Goal: Information Seeking & Learning: Learn about a topic

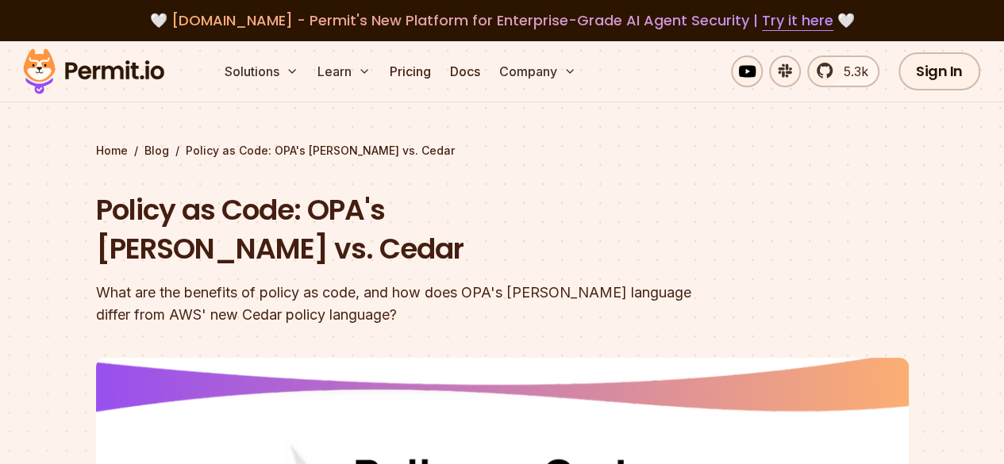
click at [572, 282] on div "What are the benefits of policy as code, and how does OPA's [PERSON_NAME] langu…" at bounding box center [401, 304] width 610 height 44
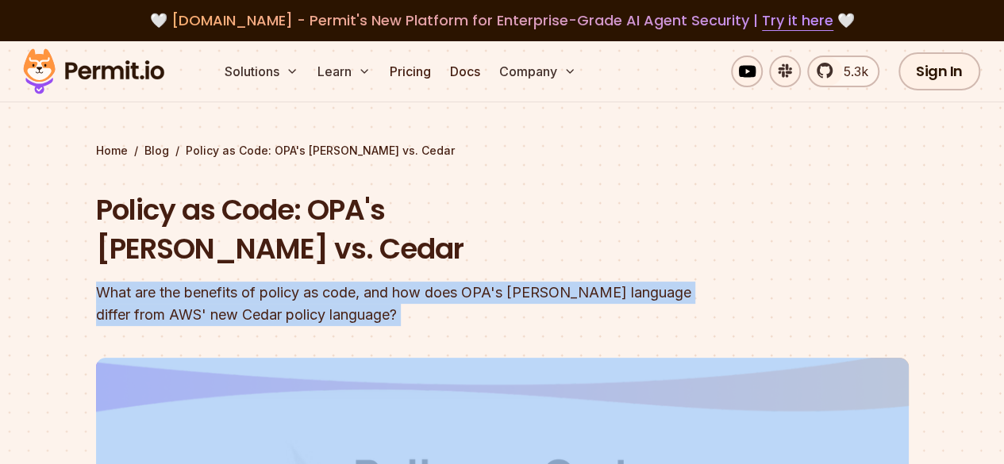
click at [572, 282] on div "What are the benefits of policy as code, and how does OPA's [PERSON_NAME] langu…" at bounding box center [401, 304] width 610 height 44
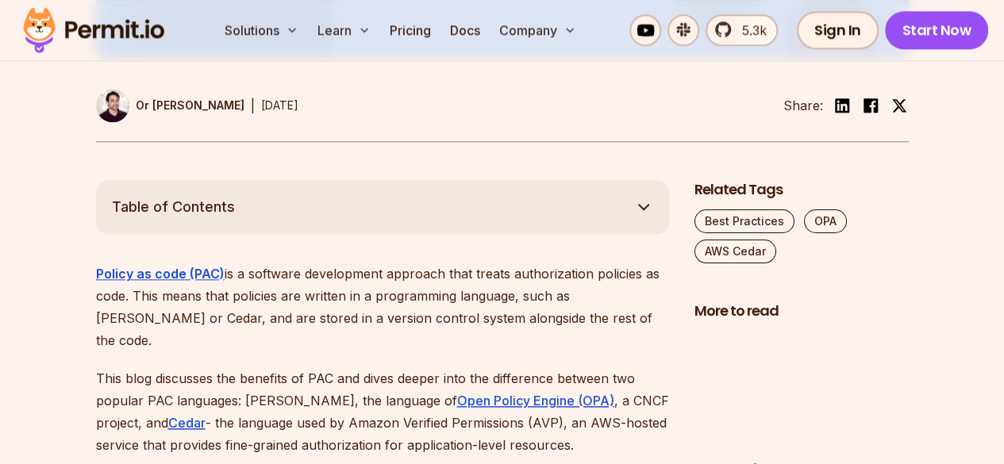
scroll to position [761, 0]
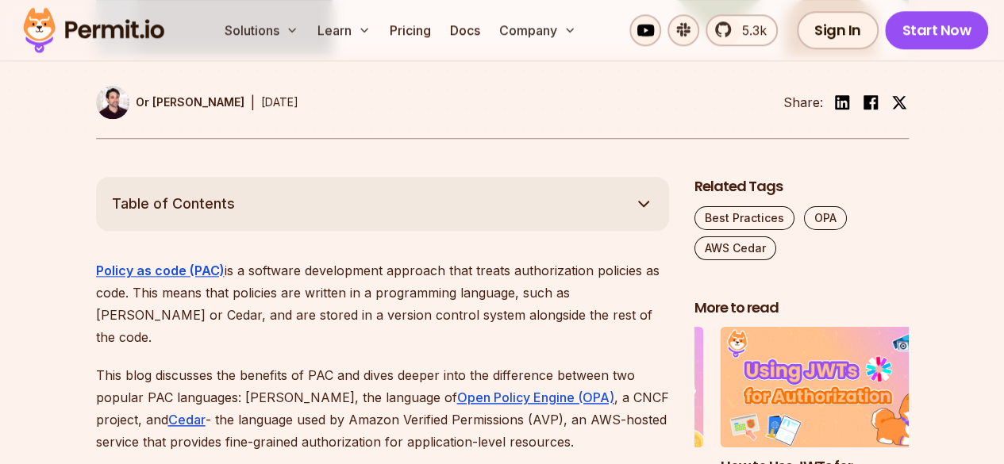
click at [499, 177] on button "Table of Contents" at bounding box center [382, 204] width 573 height 54
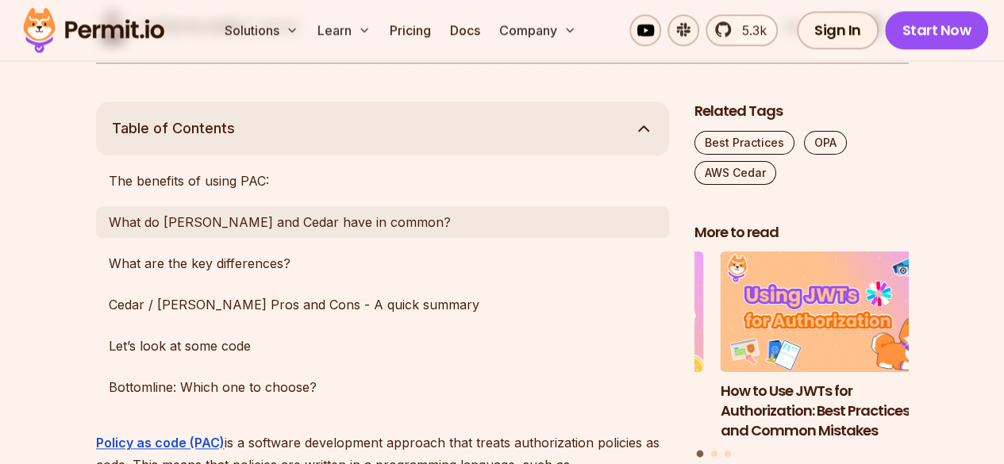
scroll to position [847, 0]
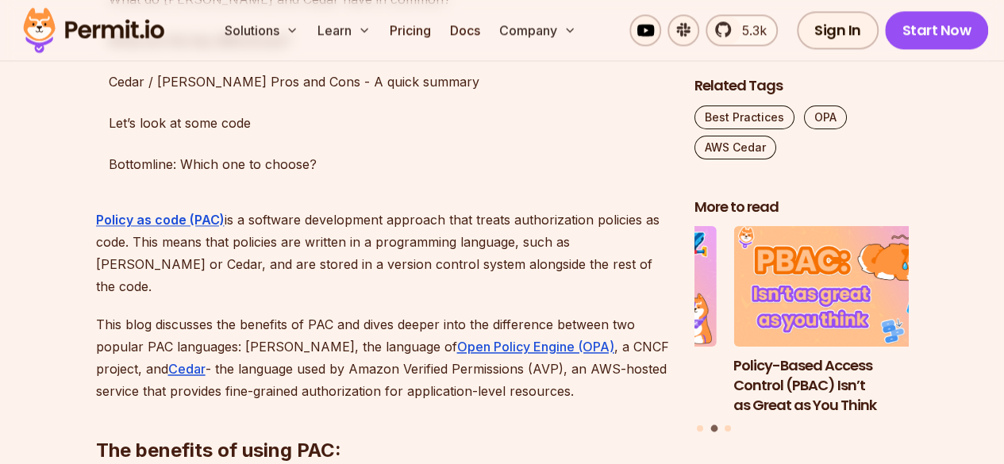
scroll to position [1109, 0]
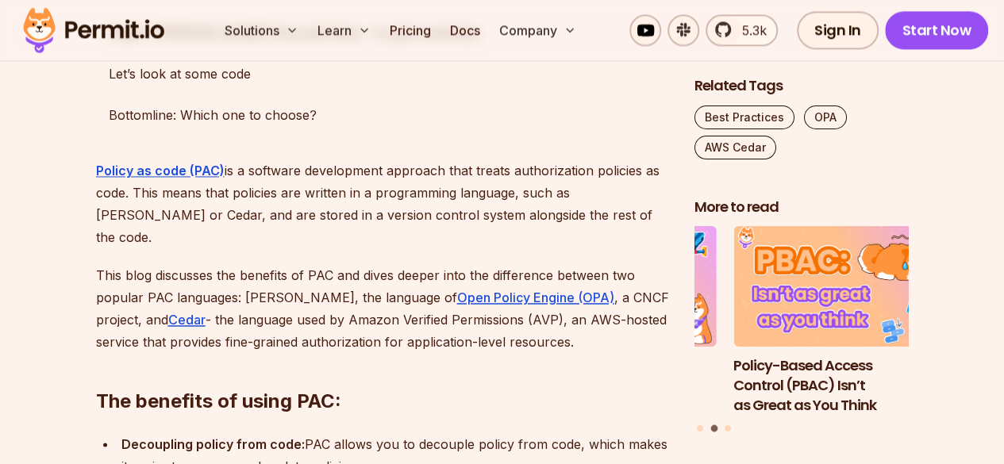
click at [358, 171] on p "Policy as code (PAC) is a software development approach that treats authorizati…" at bounding box center [382, 204] width 573 height 89
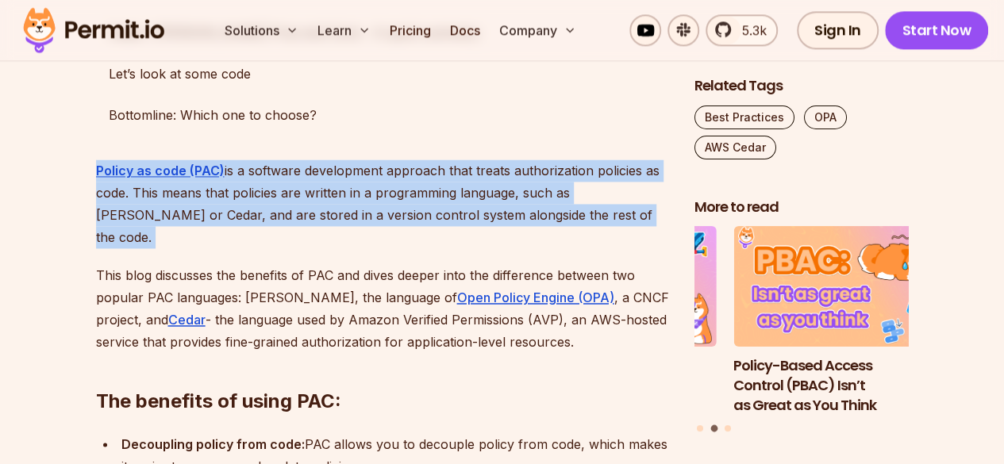
click at [358, 171] on p "Policy as code (PAC) is a software development approach that treats authorizati…" at bounding box center [382, 204] width 573 height 89
copy p "Policy as code (PAC) is a software development approach that treats authorizati…"
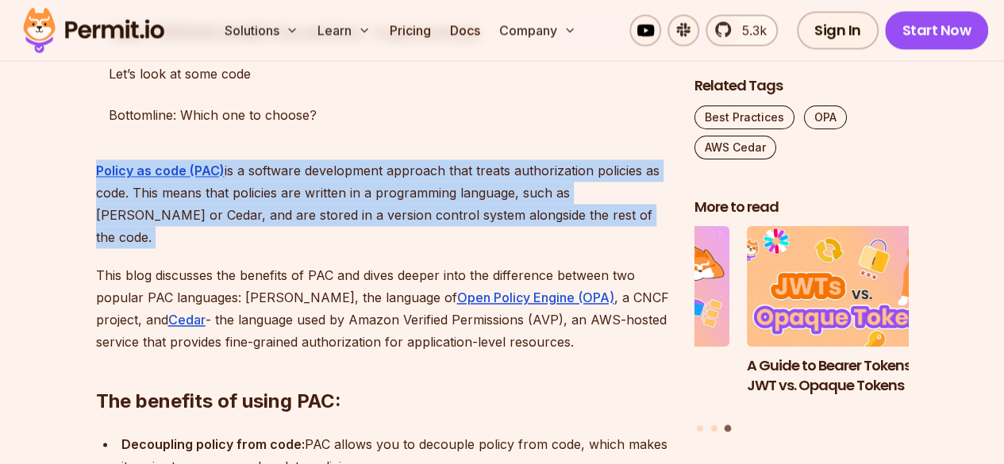
click at [556, 179] on p "Policy as code (PAC) is a software development approach that treats authorizati…" at bounding box center [382, 204] width 573 height 89
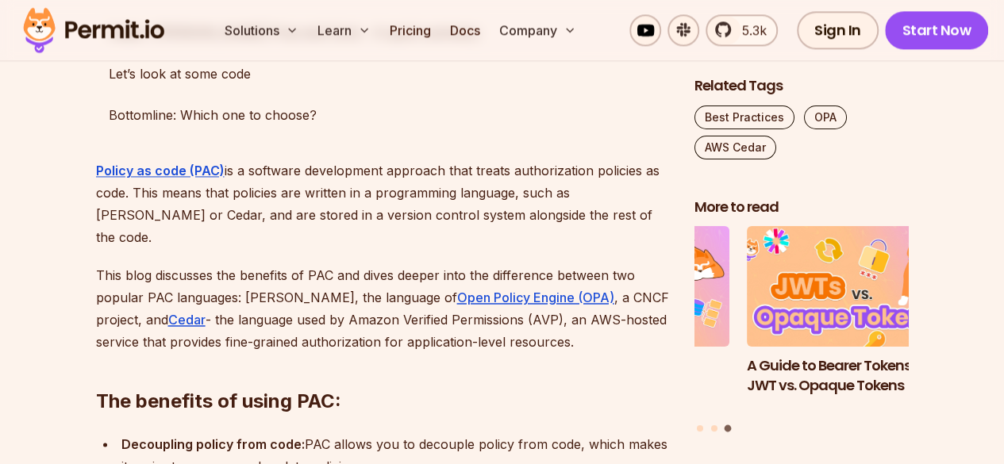
click at [540, 176] on p "Policy as code (PAC) is a software development approach that treats authorizati…" at bounding box center [382, 204] width 573 height 89
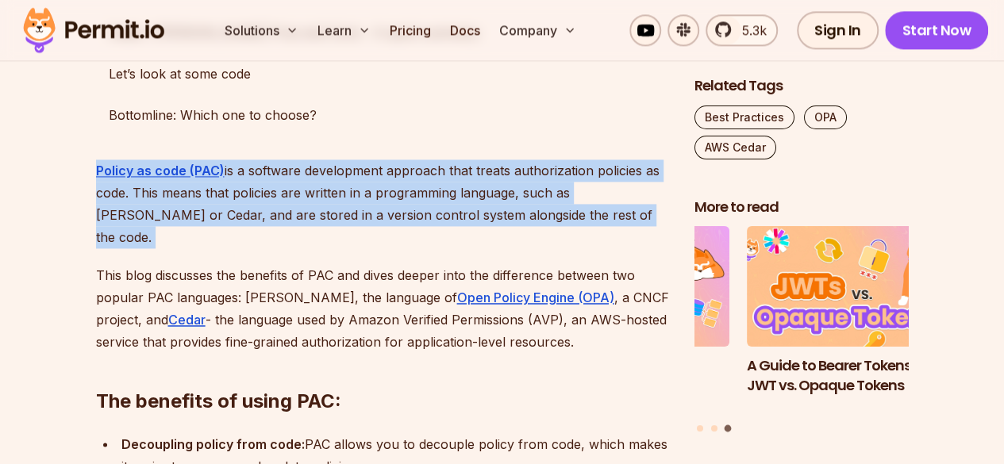
click at [540, 176] on p "Policy as code (PAC) is a software development approach that treats authorizati…" at bounding box center [382, 204] width 573 height 89
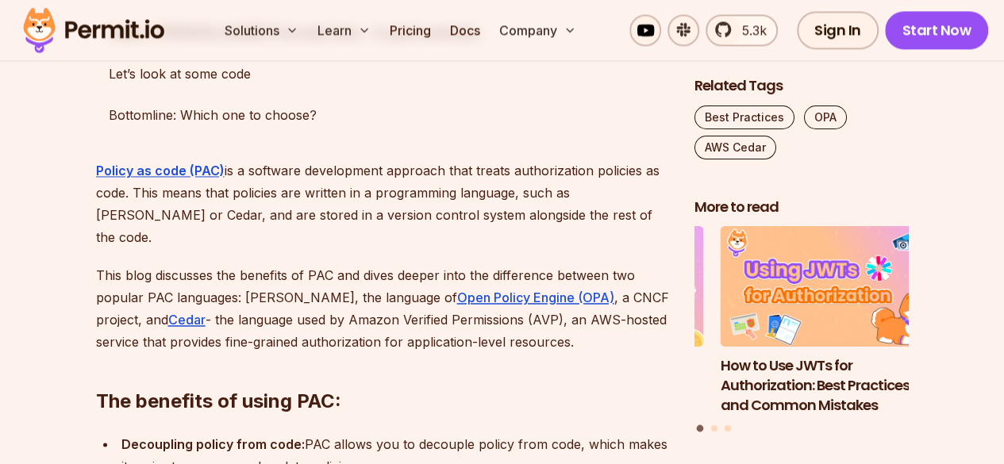
click at [502, 160] on p "Policy as code (PAC) is a software development approach that treats authorizati…" at bounding box center [382, 204] width 573 height 89
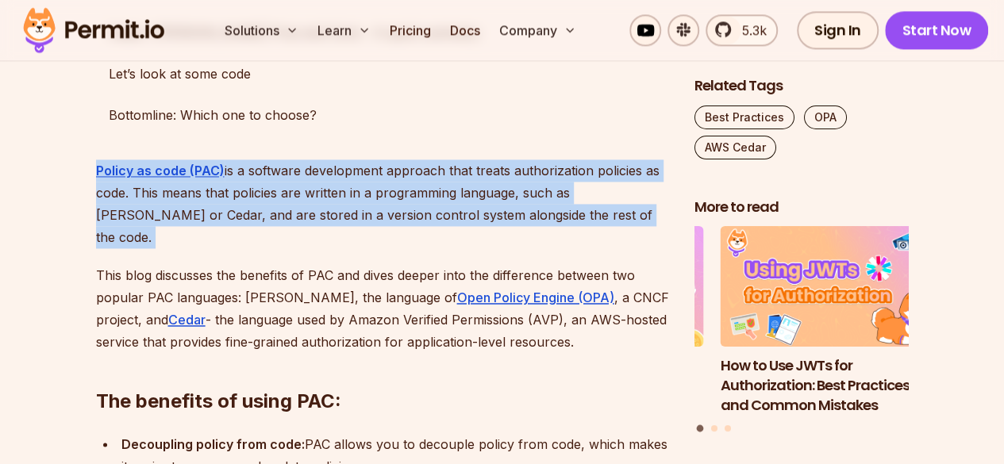
click at [502, 160] on p "Policy as code (PAC) is a software development approach that treats authorizati…" at bounding box center [382, 204] width 573 height 89
click at [564, 168] on p "Policy as code (PAC) is a software development approach that treats authorizati…" at bounding box center [382, 204] width 573 height 89
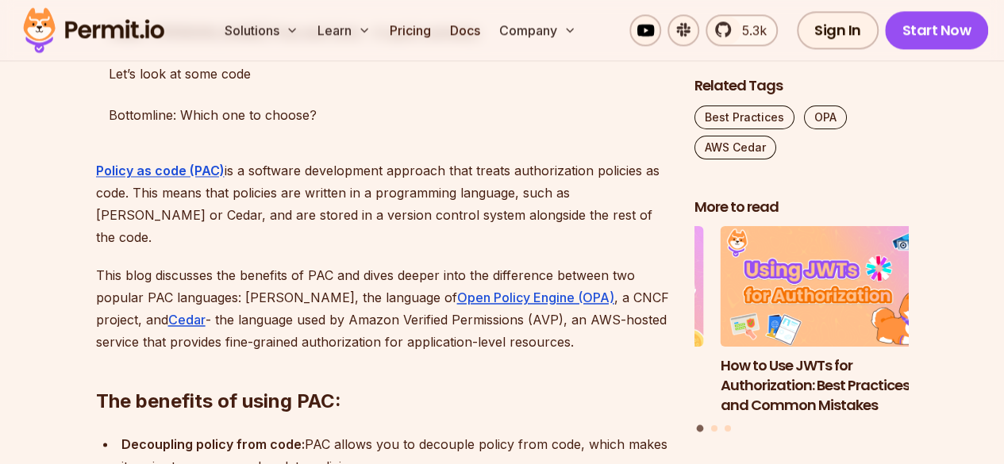
click at [520, 171] on p "Policy as code (PAC) is a software development approach that treats authorizati…" at bounding box center [382, 204] width 573 height 89
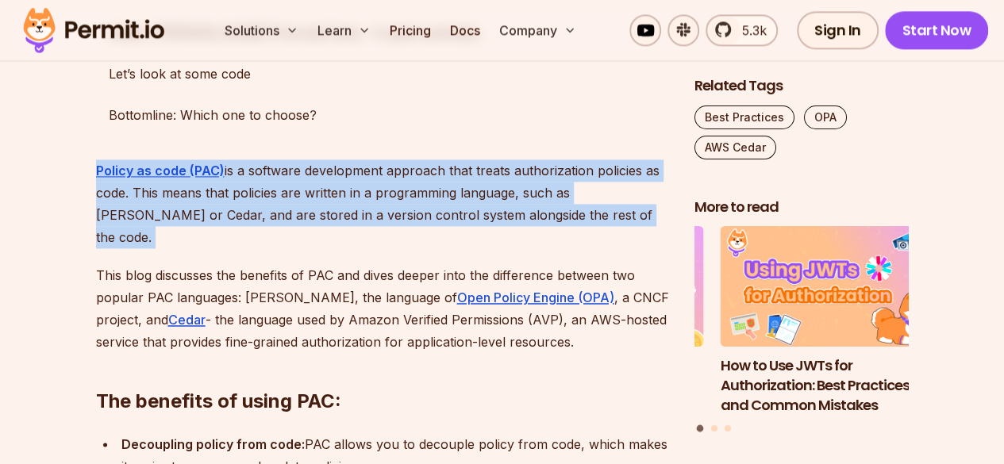
click at [520, 171] on p "Policy as code (PAC) is a software development approach that treats authorizati…" at bounding box center [382, 204] width 573 height 89
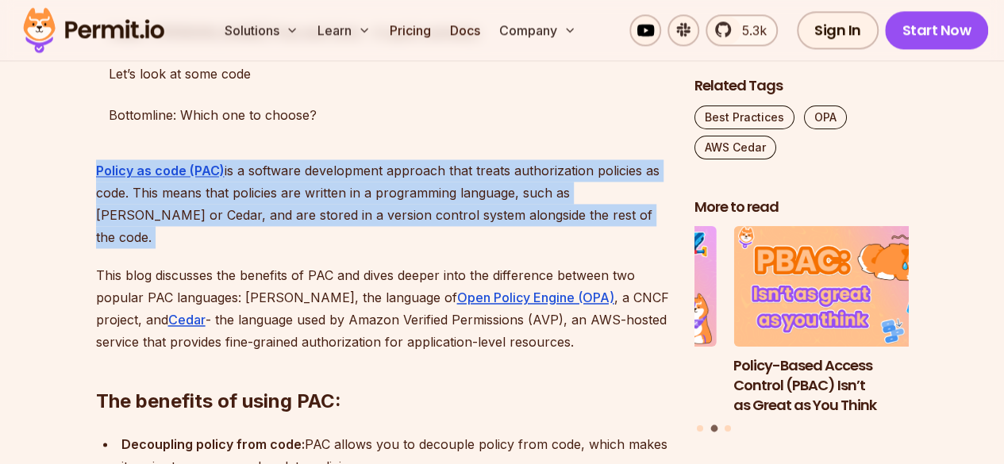
click at [557, 177] on p "Policy as code (PAC) is a software development approach that treats authorizati…" at bounding box center [382, 204] width 573 height 89
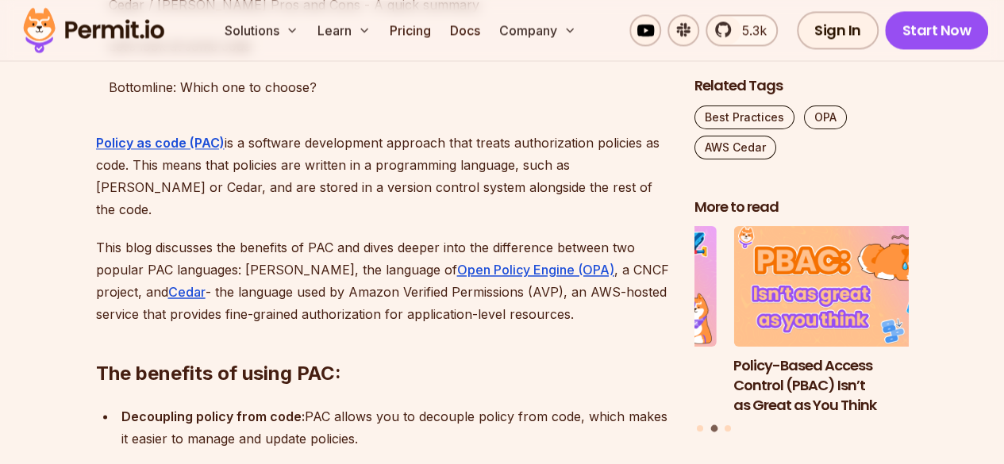
scroll to position [1141, 0]
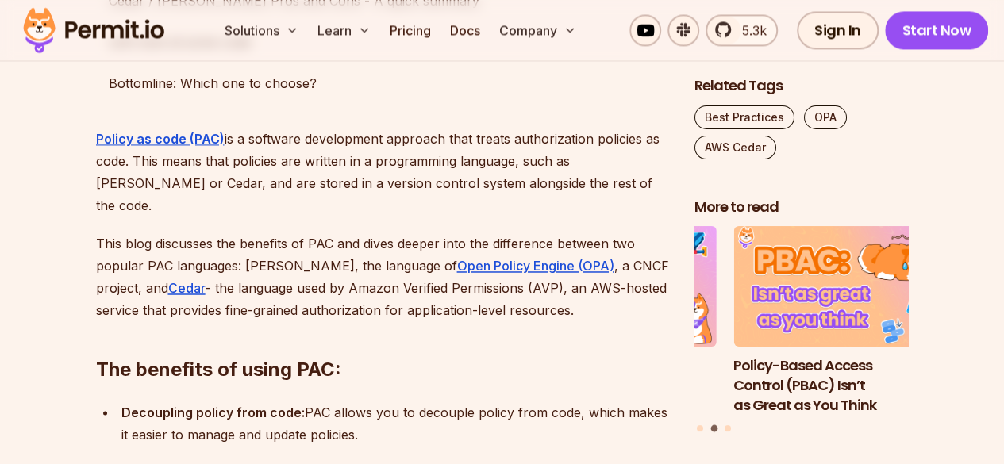
click at [533, 141] on p "Policy as code (PAC) is a software development approach that treats authorizati…" at bounding box center [382, 172] width 573 height 89
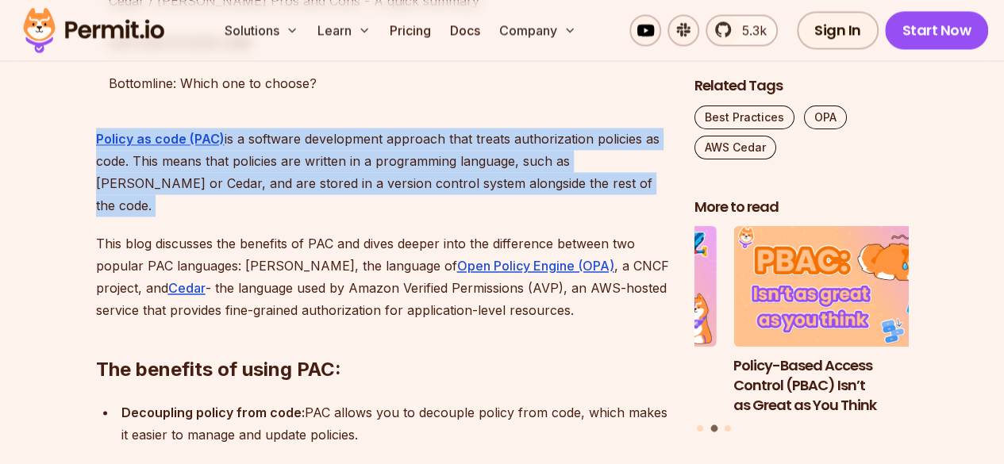
click at [533, 141] on p "Policy as code (PAC) is a software development approach that treats authorizati…" at bounding box center [382, 172] width 573 height 89
click at [568, 150] on p "Policy as code (PAC) is a software development approach that treats authorizati…" at bounding box center [382, 172] width 573 height 89
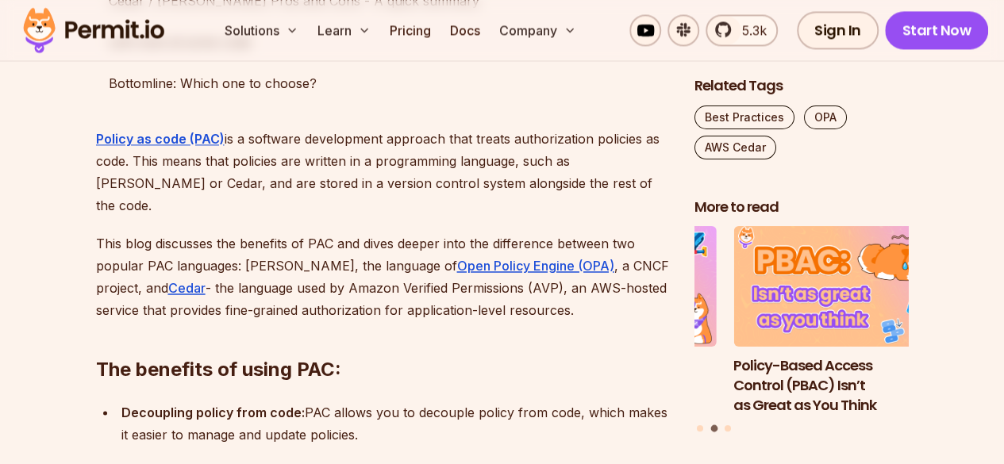
click at [557, 144] on p "Policy as code (PAC) is a software development approach that treats authorizati…" at bounding box center [382, 172] width 573 height 89
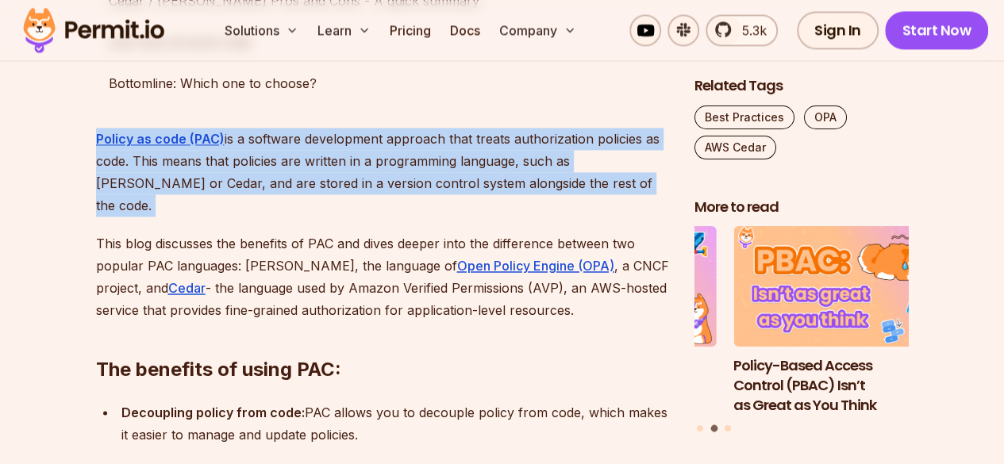
click at [557, 144] on p "Policy as code (PAC) is a software development approach that treats authorizati…" at bounding box center [382, 172] width 573 height 89
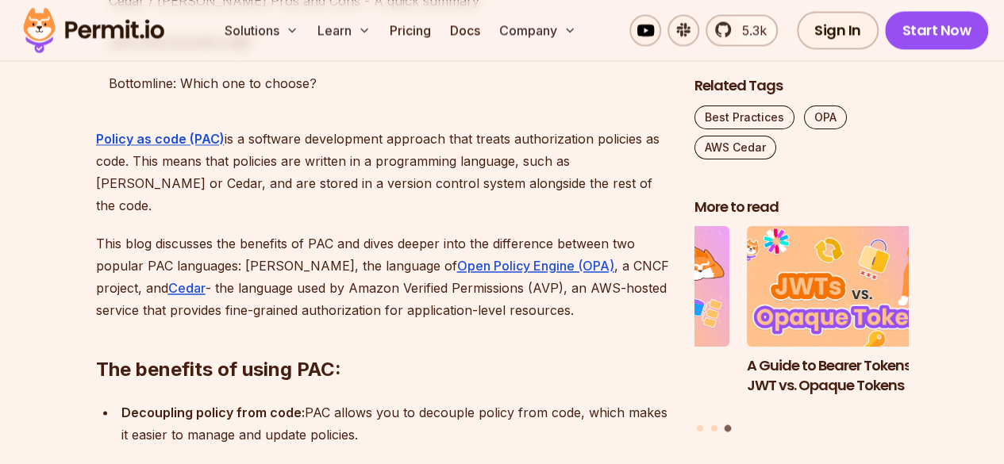
click at [557, 144] on p "Policy as code (PAC) is a software development approach that treats authorizati…" at bounding box center [382, 172] width 573 height 89
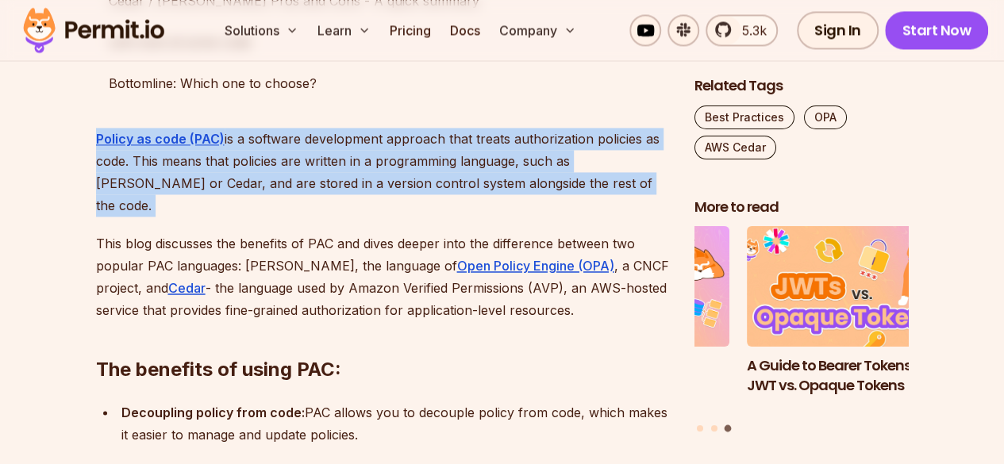
click at [557, 144] on p "Policy as code (PAC) is a software development approach that treats authorizati…" at bounding box center [382, 172] width 573 height 89
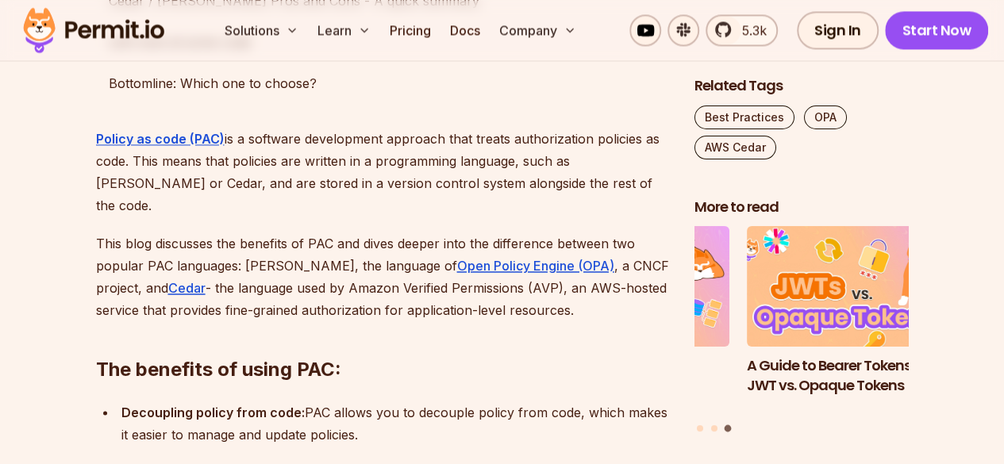
click at [557, 144] on p "Policy as code (PAC) is a software development approach that treats authorizati…" at bounding box center [382, 172] width 573 height 89
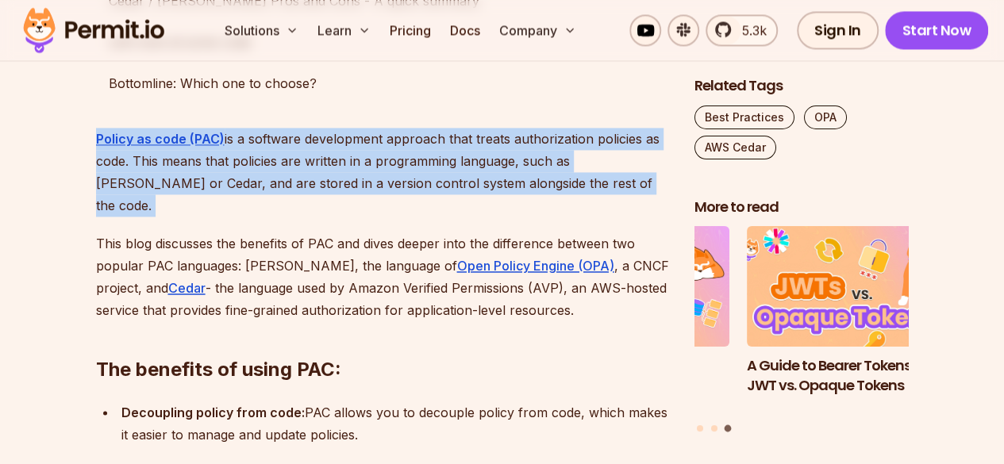
click at [557, 144] on p "Policy as code (PAC) is a software development approach that treats authorizati…" at bounding box center [382, 172] width 573 height 89
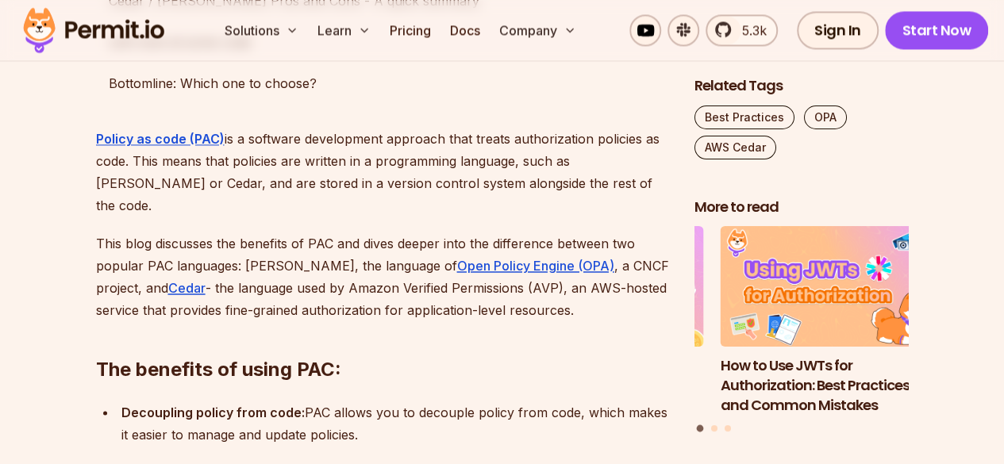
click at [557, 144] on p "Policy as code (PAC) is a software development approach that treats authorizati…" at bounding box center [382, 172] width 573 height 89
click at [518, 142] on p "Policy as code (PAC) is a software development approach that treats authorizati…" at bounding box center [382, 172] width 573 height 89
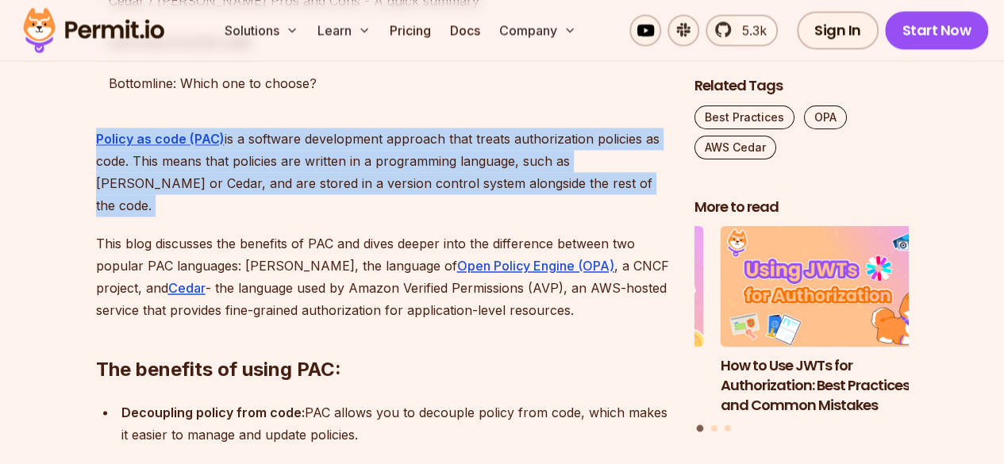
click at [518, 142] on p "Policy as code (PAC) is a software development approach that treats authorizati…" at bounding box center [382, 172] width 573 height 89
click at [565, 148] on p "Policy as code (PAC) is a software development approach that treats authorizati…" at bounding box center [382, 172] width 573 height 89
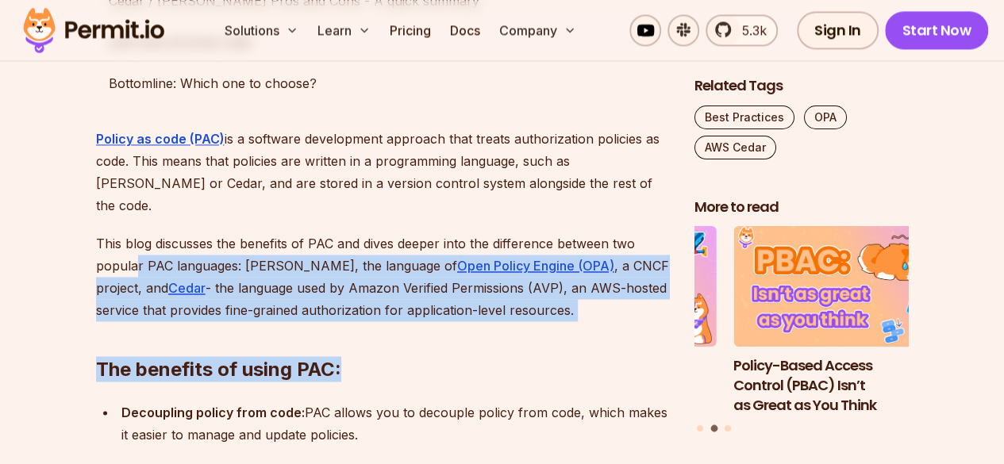
drag, startPoint x: 530, startPoint y: 250, endPoint x: 135, endPoint y: 202, distance: 398.3
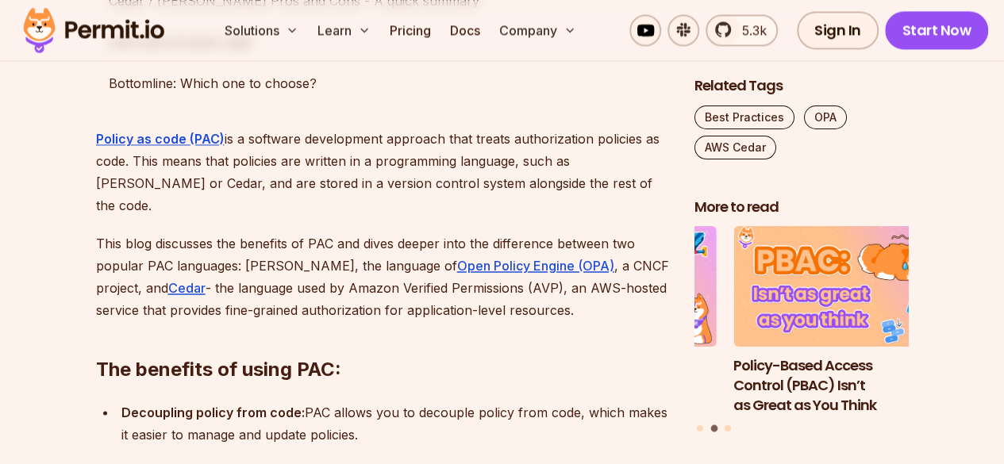
click at [129, 233] on p "This blog discusses the benefits of PAC and dives deeper into the difference be…" at bounding box center [382, 277] width 573 height 89
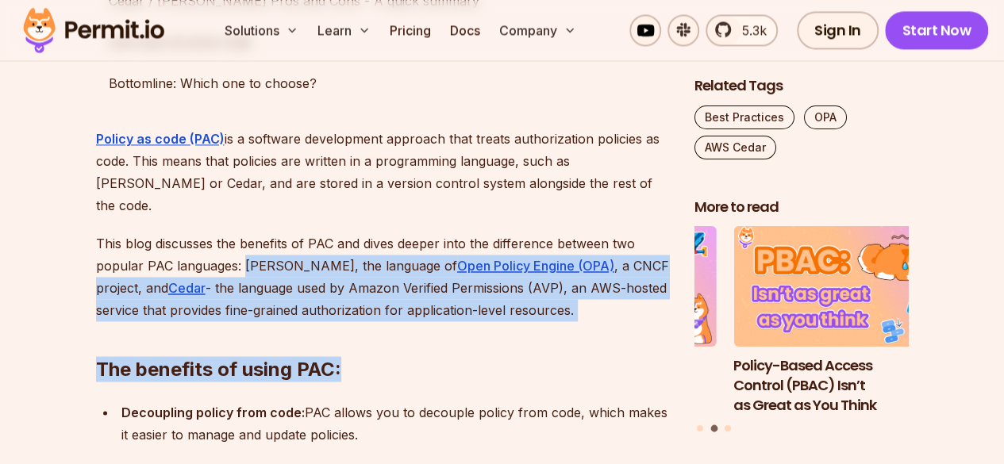
drag, startPoint x: 244, startPoint y: 204, endPoint x: 532, endPoint y: 254, distance: 292.5
copy div "[PERSON_NAME], the language of Open Policy Engine (OPA) , a CNCF project, and C…"
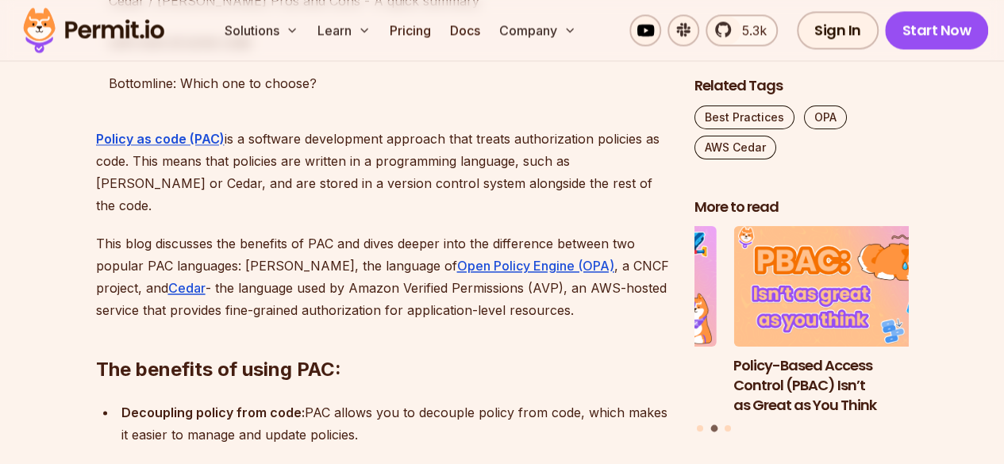
click at [568, 152] on p "Policy as code (PAC) is a software development approach that treats authorizati…" at bounding box center [382, 172] width 573 height 89
click at [580, 151] on p "Policy as code (PAC) is a software development approach that treats authorizati…" at bounding box center [382, 172] width 573 height 89
click at [553, 139] on p "Policy as code (PAC) is a software development approach that treats authorizati…" at bounding box center [382, 172] width 573 height 89
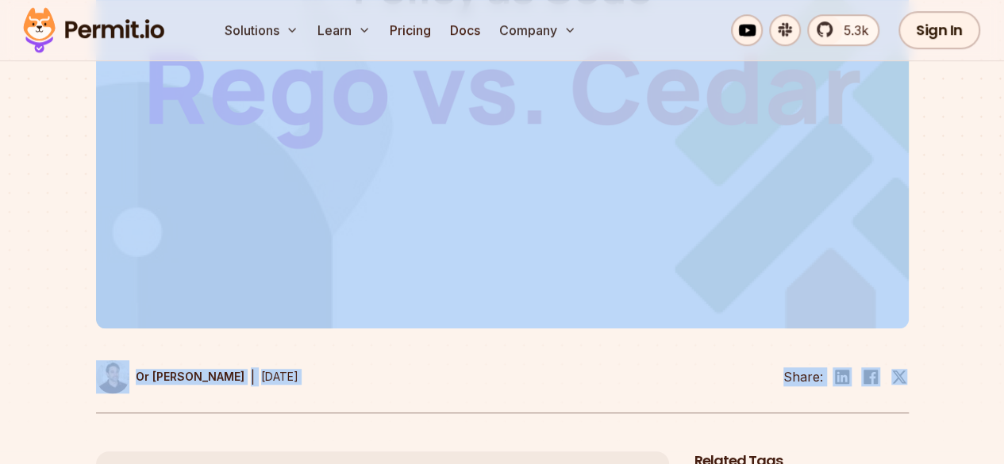
scroll to position [0, 0]
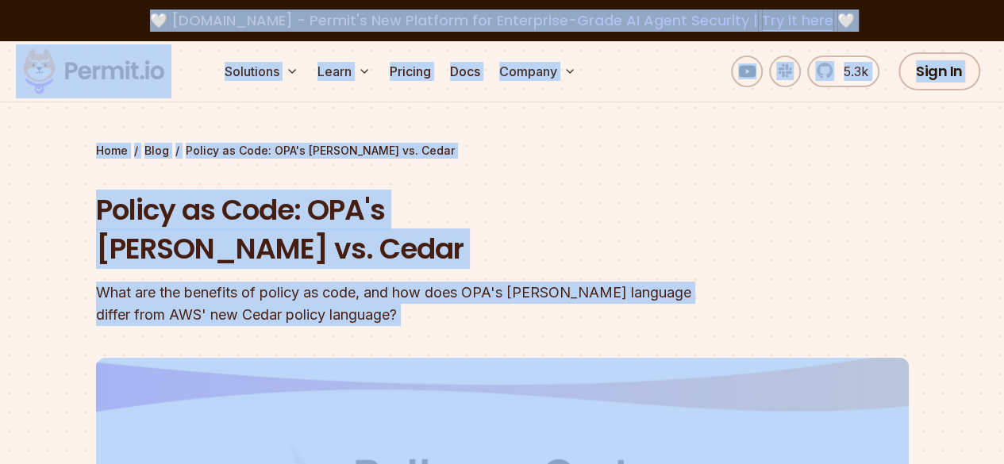
drag, startPoint x: 553, startPoint y: 139, endPoint x: 853, endPoint y: -57, distance: 358.5
